Goal: Task Accomplishment & Management: Use online tool/utility

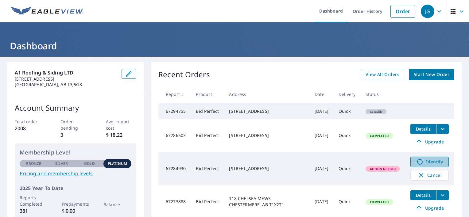
click at [429, 166] on span "Identify" at bounding box center [429, 161] width 30 height 7
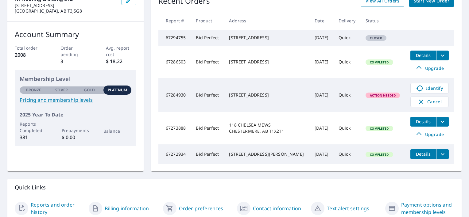
scroll to position [106, 0]
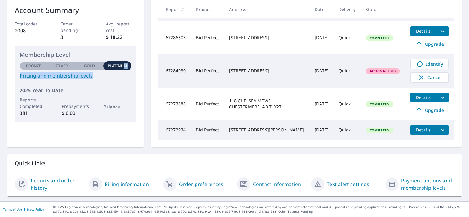
drag, startPoint x: 122, startPoint y: 60, endPoint x: 124, endPoint y: 66, distance: 6.3
click at [124, 66] on div "Membership Level Bronze Silver Gold Platinum Platinum Pricing and membership le…" at bounding box center [76, 65] width 112 height 29
drag, startPoint x: 124, startPoint y: 66, endPoint x: 117, endPoint y: 88, distance: 23.1
click at [117, 88] on div "2025 Year To Date Reports Completed 381 Prepayments $ 0.00 Balance" at bounding box center [76, 102] width 112 height 30
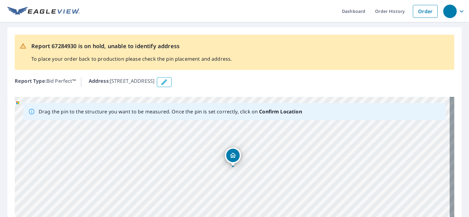
drag, startPoint x: 236, startPoint y: 181, endPoint x: 237, endPoint y: 155, distance: 25.8
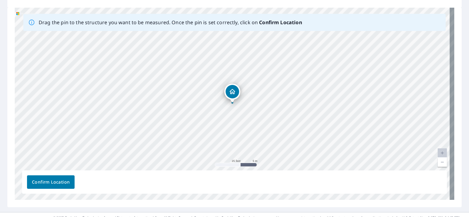
scroll to position [93, 0]
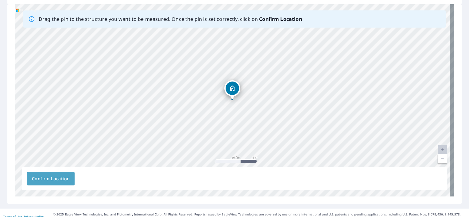
click at [55, 173] on button "Confirm Location" at bounding box center [51, 178] width 48 height 13
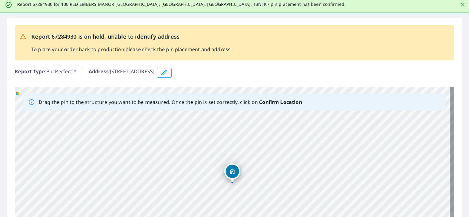
scroll to position [0, 0]
